Goal: Task Accomplishment & Management: Use online tool/utility

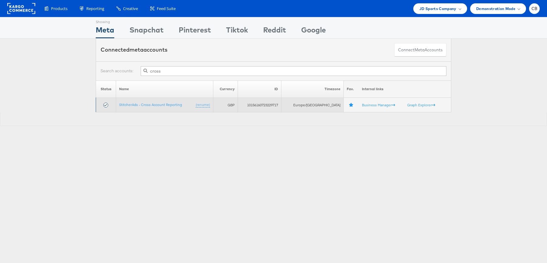
type input "cross"
click at [148, 107] on td "StitcherAds - Cross Account Reporting (rename)" at bounding box center [164, 105] width 97 height 15
click at [157, 102] on link "StitcherAds - Cross Account Reporting" at bounding box center [150, 104] width 63 height 5
